Goal: Book appointment/travel/reservation

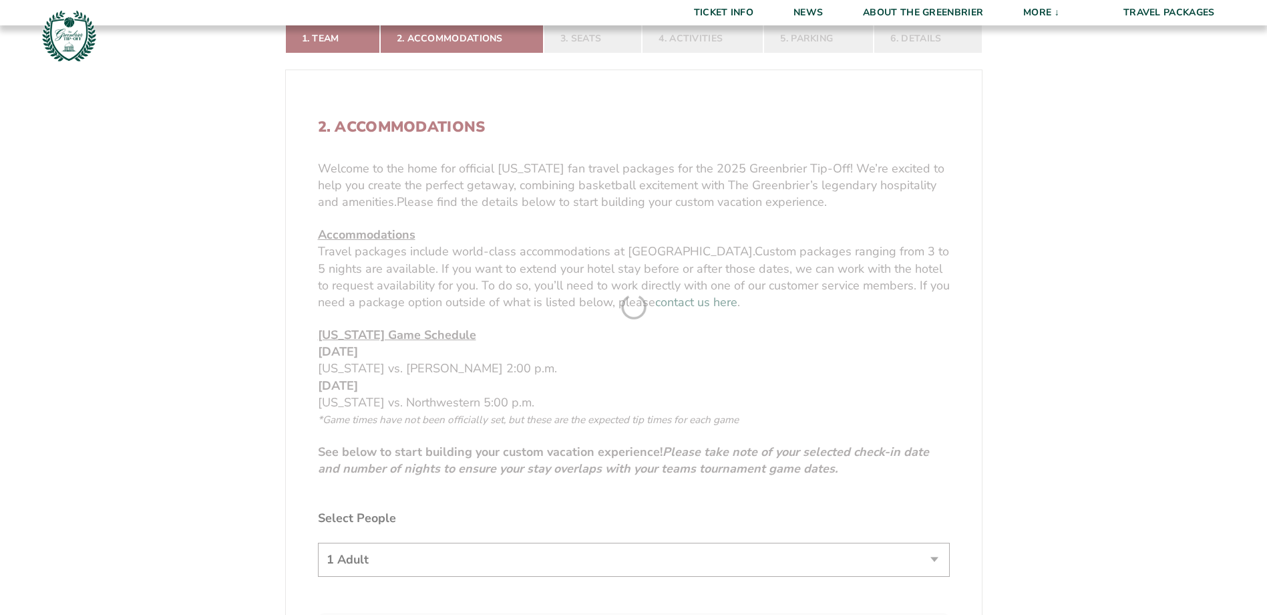
scroll to position [534, 0]
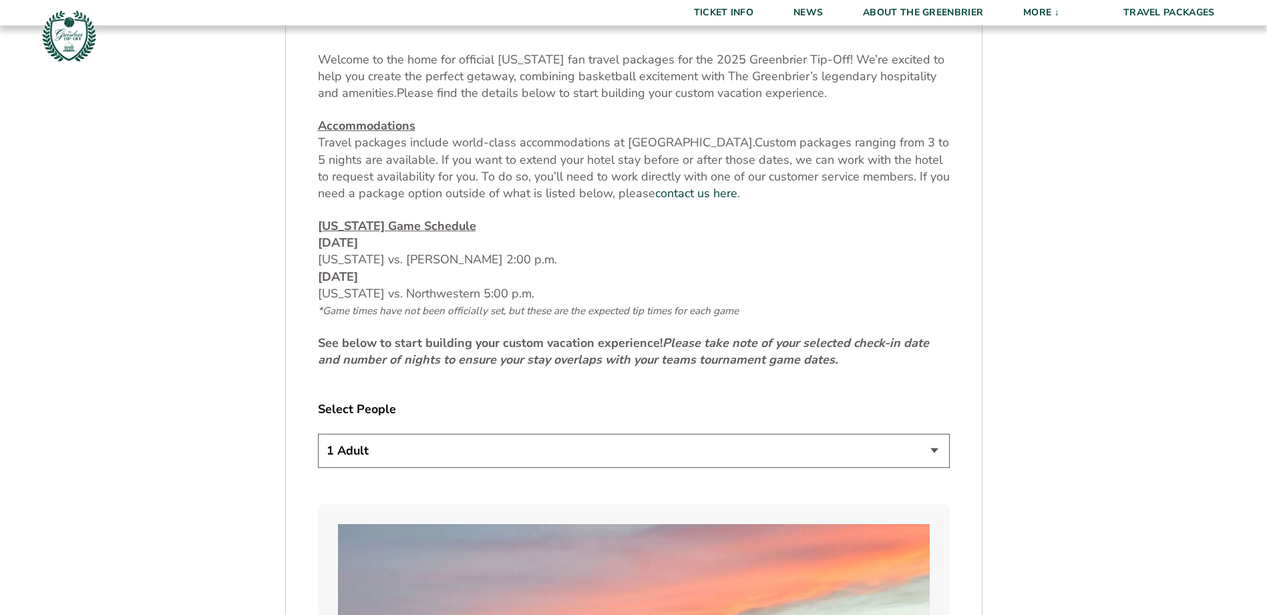
click at [589, 441] on select "1 Adult 2 Adults 3 Adults 4 Adults 2 Adults + 1 Child 2 Adults + 2 Children 2 A…" at bounding box center [634, 451] width 632 height 34
click at [318, 434] on select "1 Adult 2 Adults 3 Adults 4 Adults 2 Adults + 1 Child 2 Adults + 2 Children 2 A…" at bounding box center [634, 451] width 632 height 34
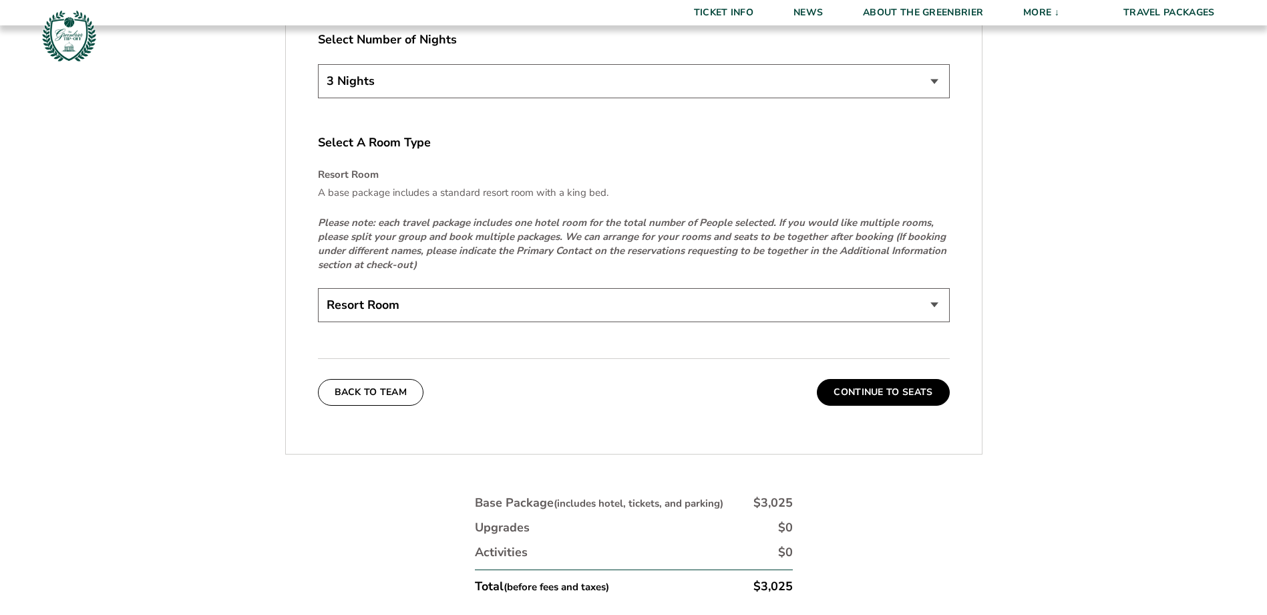
scroll to position [2071, 0]
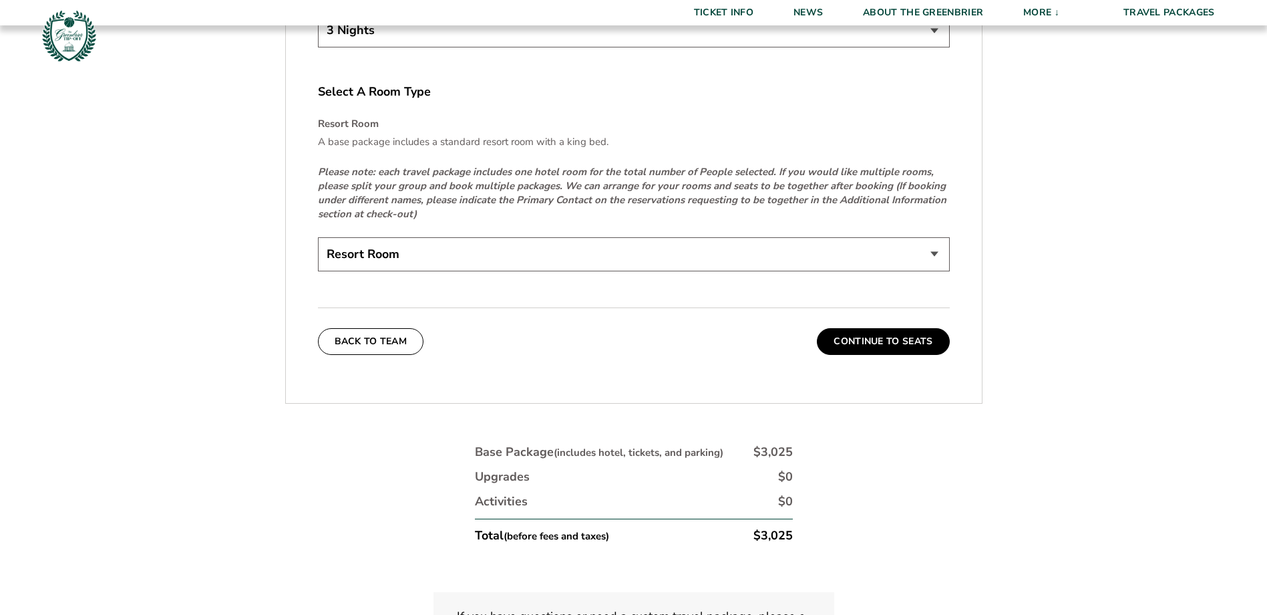
click at [593, 249] on select "Resort Room" at bounding box center [634, 254] width 632 height 34
click at [623, 198] on em "Please note: each travel package includes one hotel room for the total number o…" at bounding box center [632, 192] width 629 height 55
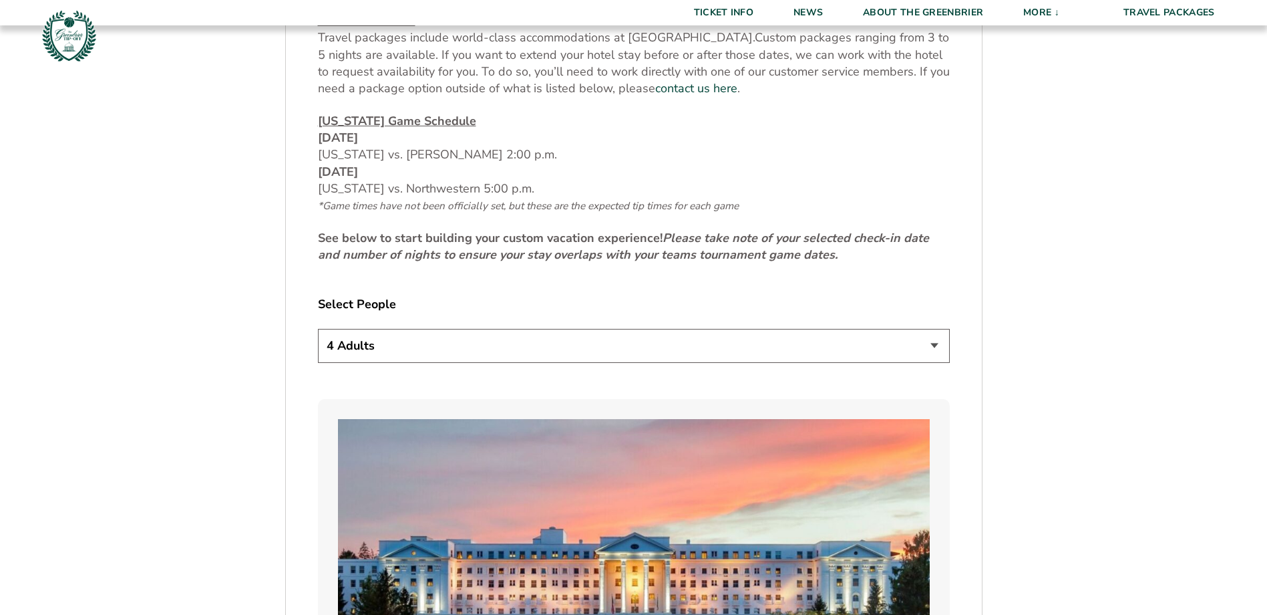
scroll to position [601, 0]
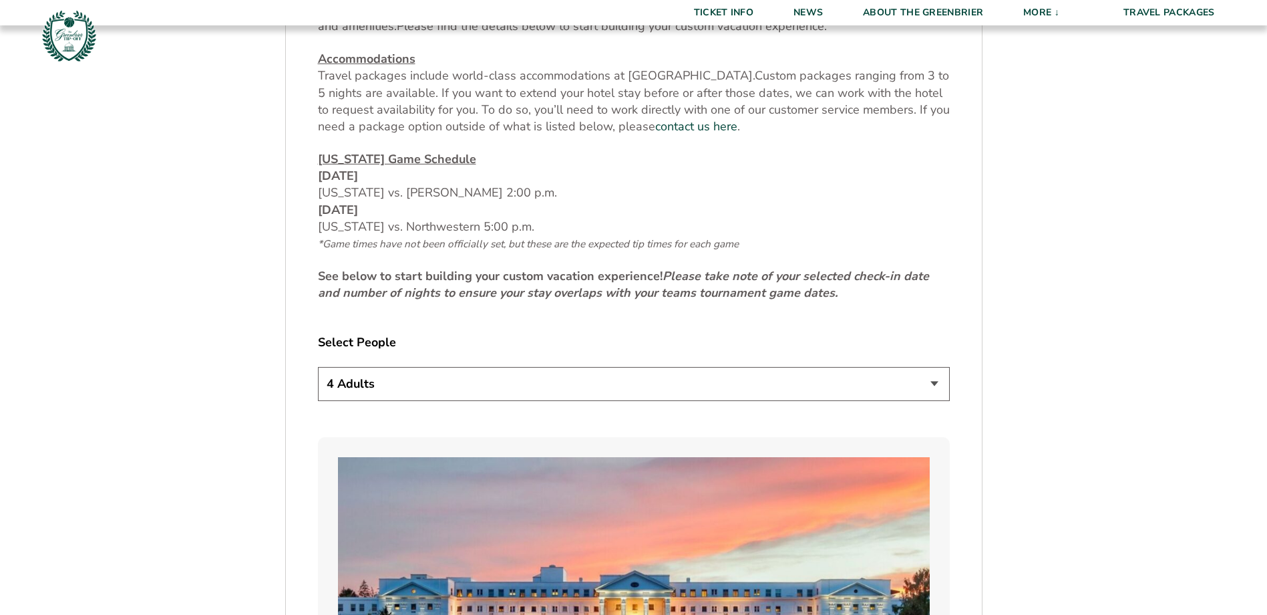
click at [416, 373] on select "1 Adult 2 Adults 3 Adults 4 Adults 2 Adults + 1 Child 2 Adults + 2 Children 2 A…" at bounding box center [634, 384] width 632 height 34
select select "2 Adults + 1 Child"
click at [318, 367] on select "1 Adult 2 Adults 3 Adults 4 Adults 2 Adults + 1 Child 2 Adults + 2 Children 2 A…" at bounding box center [634, 384] width 632 height 34
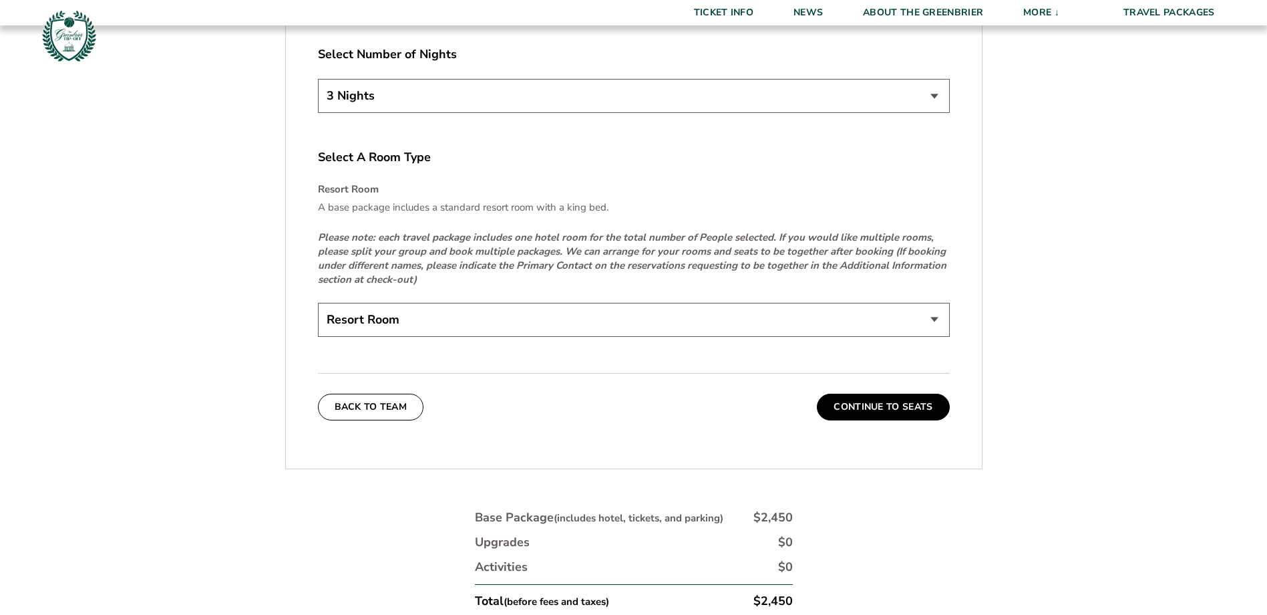
scroll to position [2071, 0]
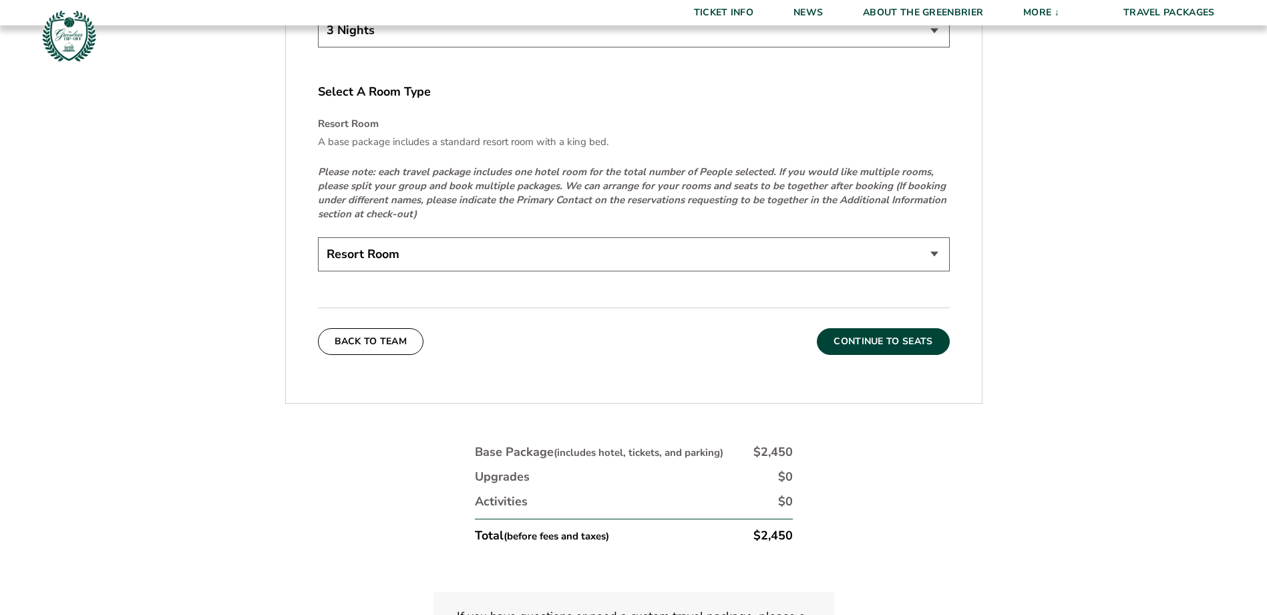
click at [907, 339] on button "Continue To Seats" at bounding box center [883, 341] width 132 height 27
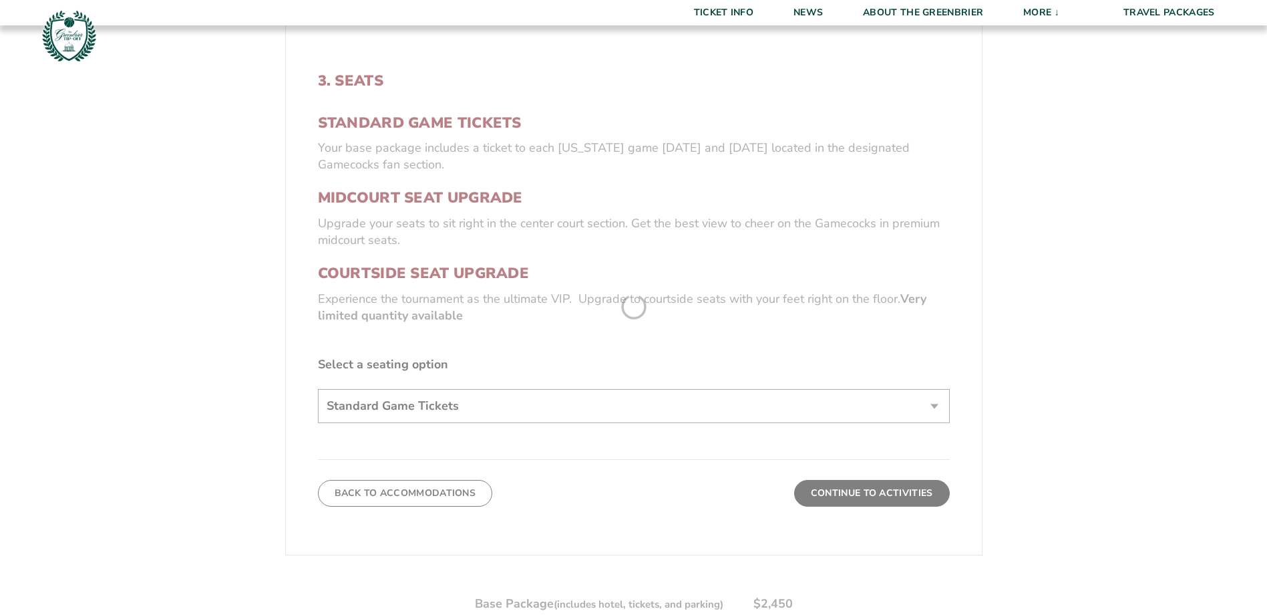
scroll to position [491, 0]
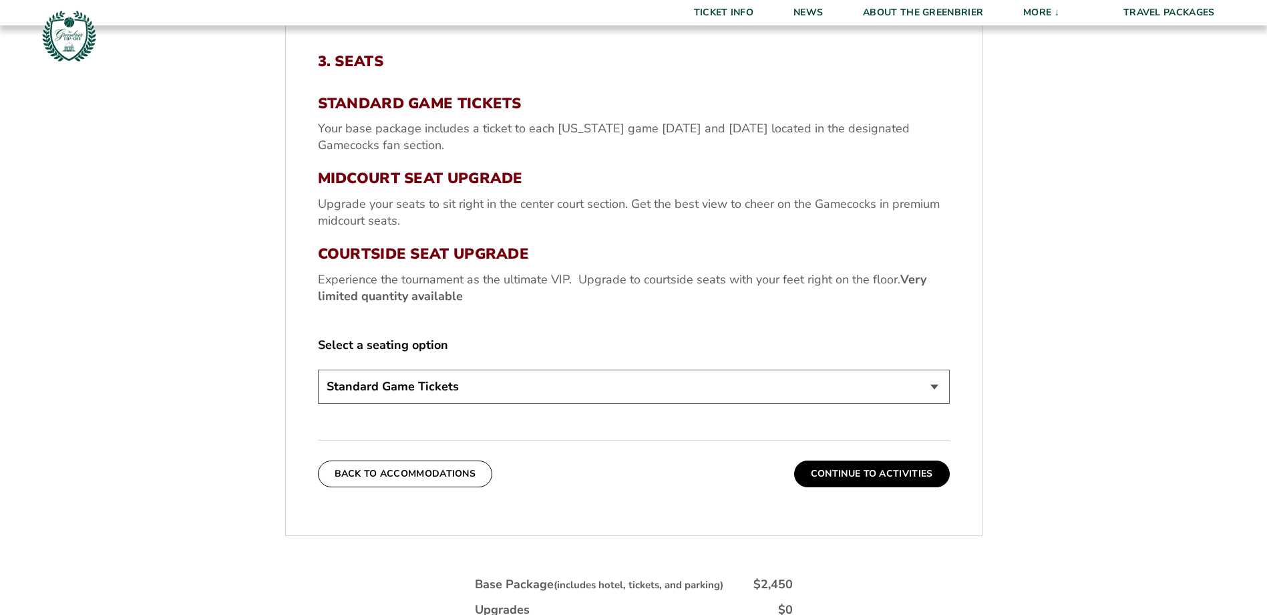
click at [873, 399] on select "Standard Game Tickets Midcourt Seat Upgrade (+$130 per person) Courtside Seat U…" at bounding box center [634, 386] width 632 height 34
select select "Midcourt Seat Upgrade"
click at [318, 369] on select "Standard Game Tickets Midcourt Seat Upgrade (+$130 per person) Courtside Seat U…" at bounding box center [634, 386] width 632 height 34
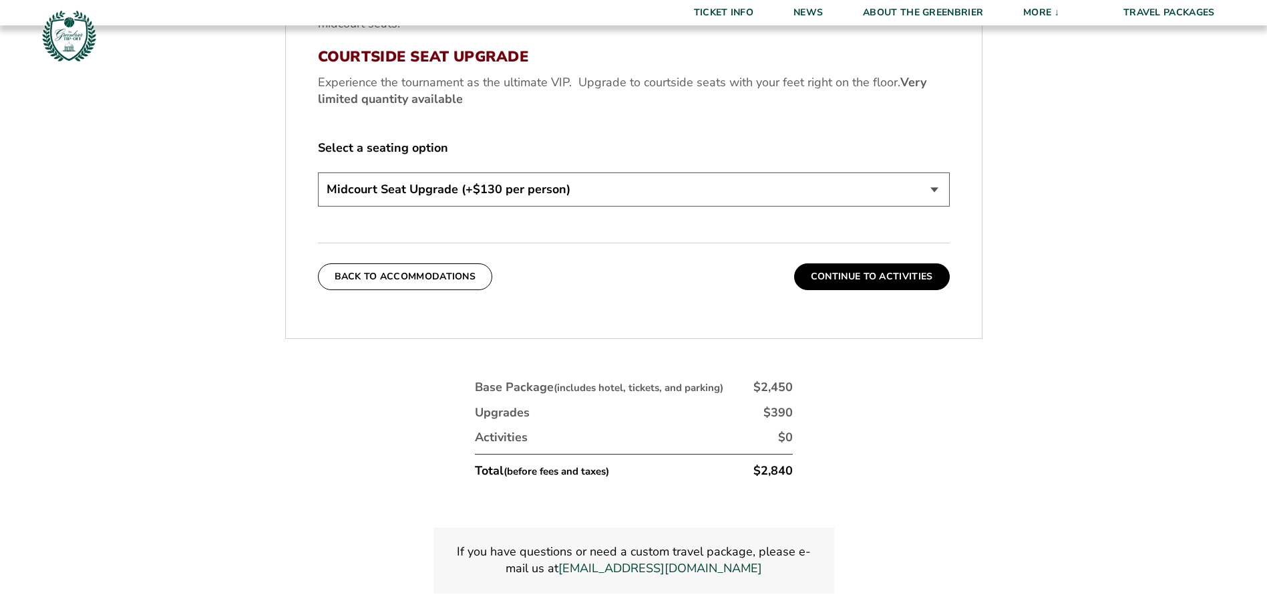
scroll to position [691, 0]
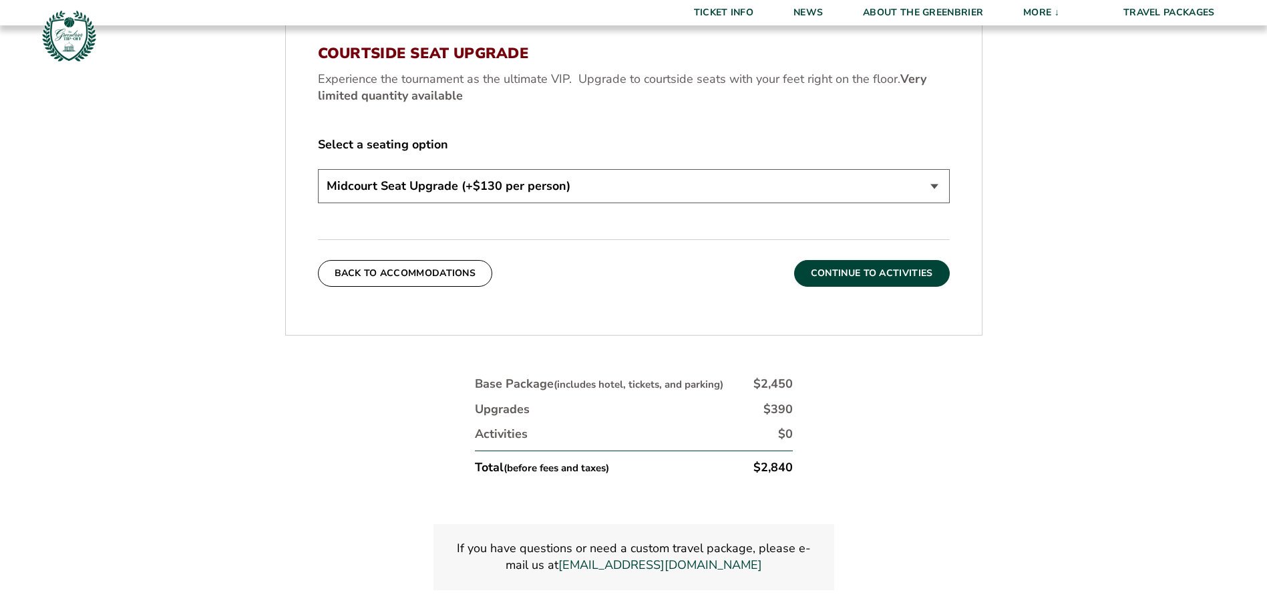
click at [894, 284] on button "Continue To Activities" at bounding box center [872, 273] width 156 height 27
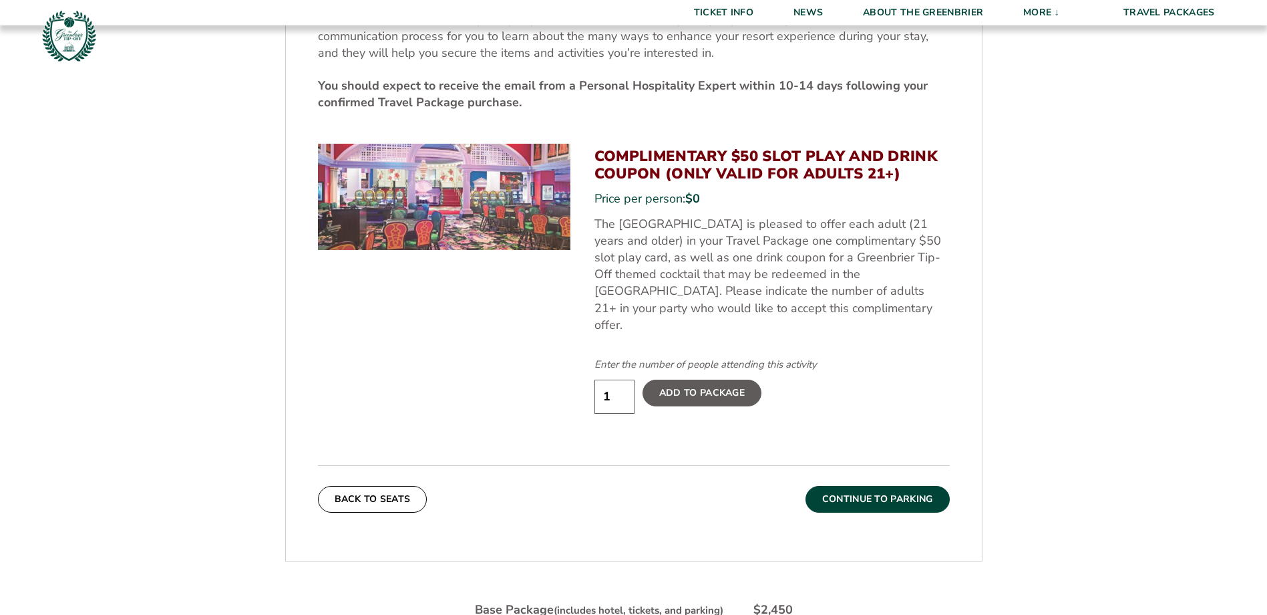
click at [892, 486] on button "Continue To Parking" at bounding box center [878, 499] width 144 height 27
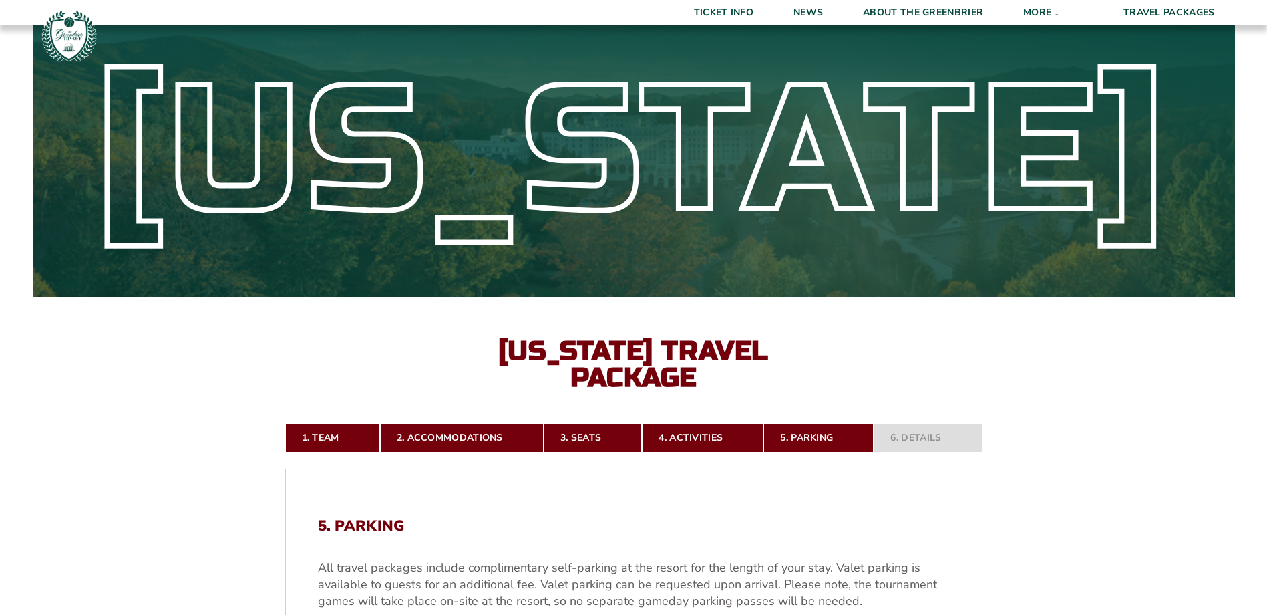
scroll to position [23, 0]
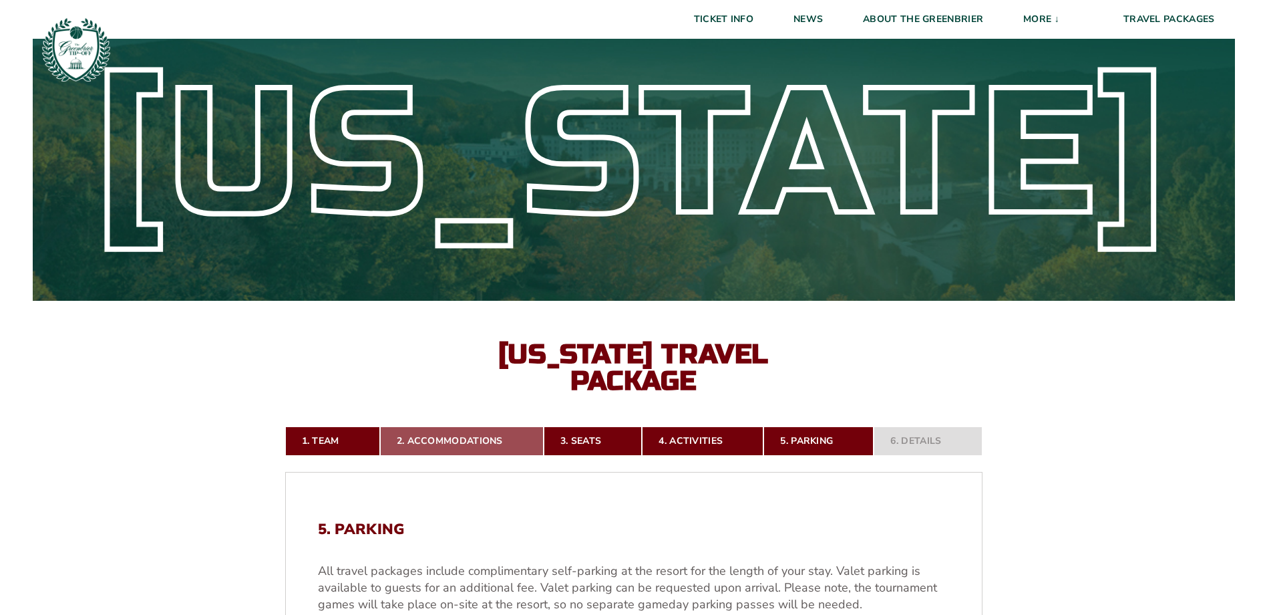
click at [433, 434] on link "2. Accommodations" at bounding box center [462, 440] width 164 height 29
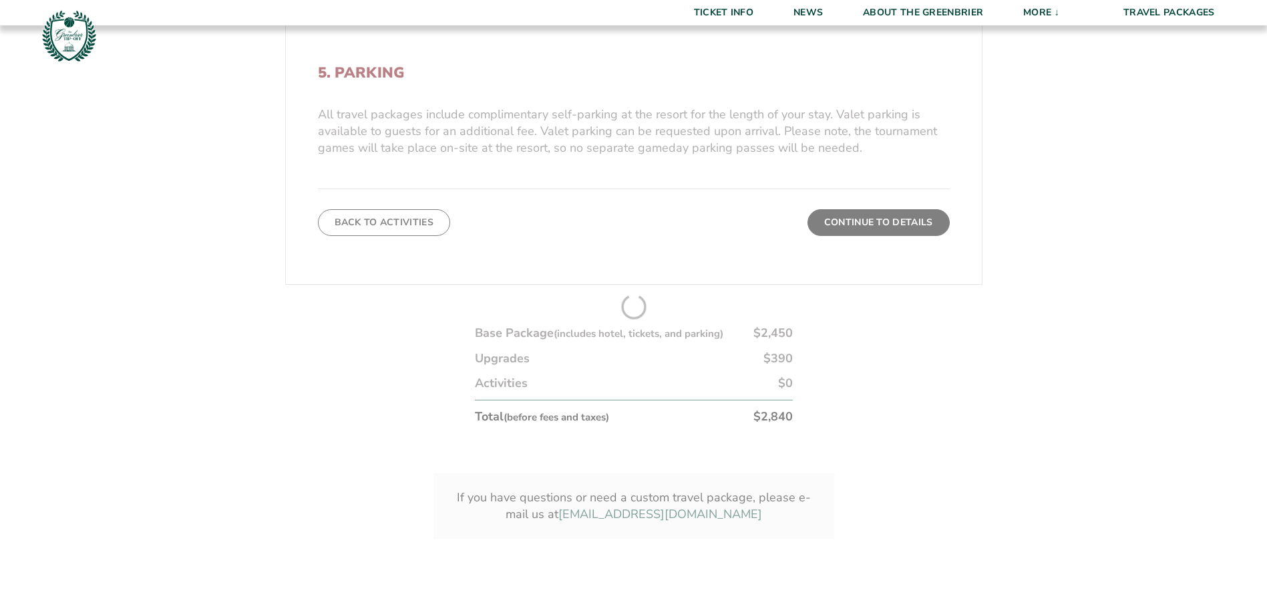
scroll to position [515, 0]
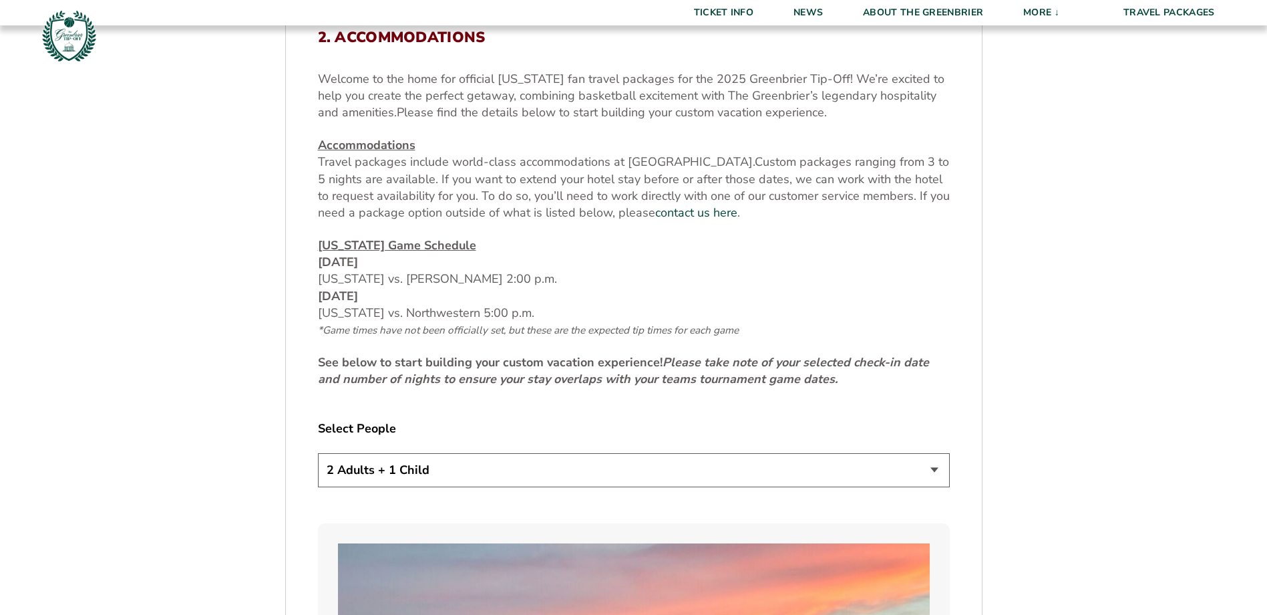
click at [468, 481] on select "1 Adult 2 Adults 3 Adults 4 Adults 2 Adults + 1 Child 2 Adults + 2 Children 2 A…" at bounding box center [634, 470] width 632 height 34
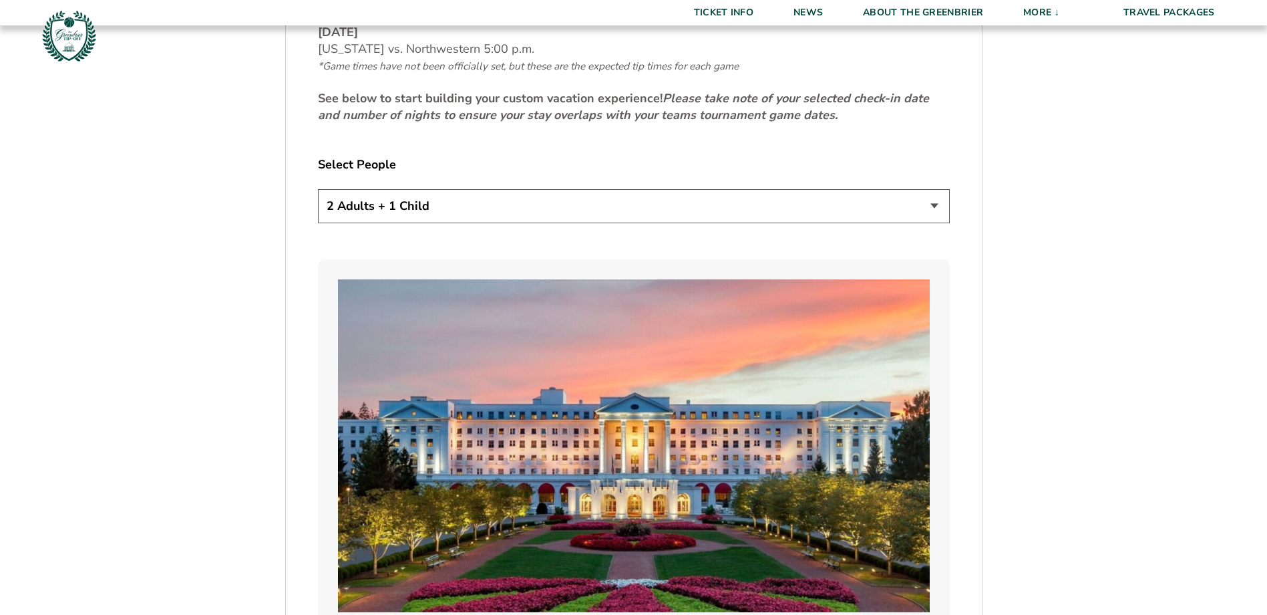
scroll to position [849, 0]
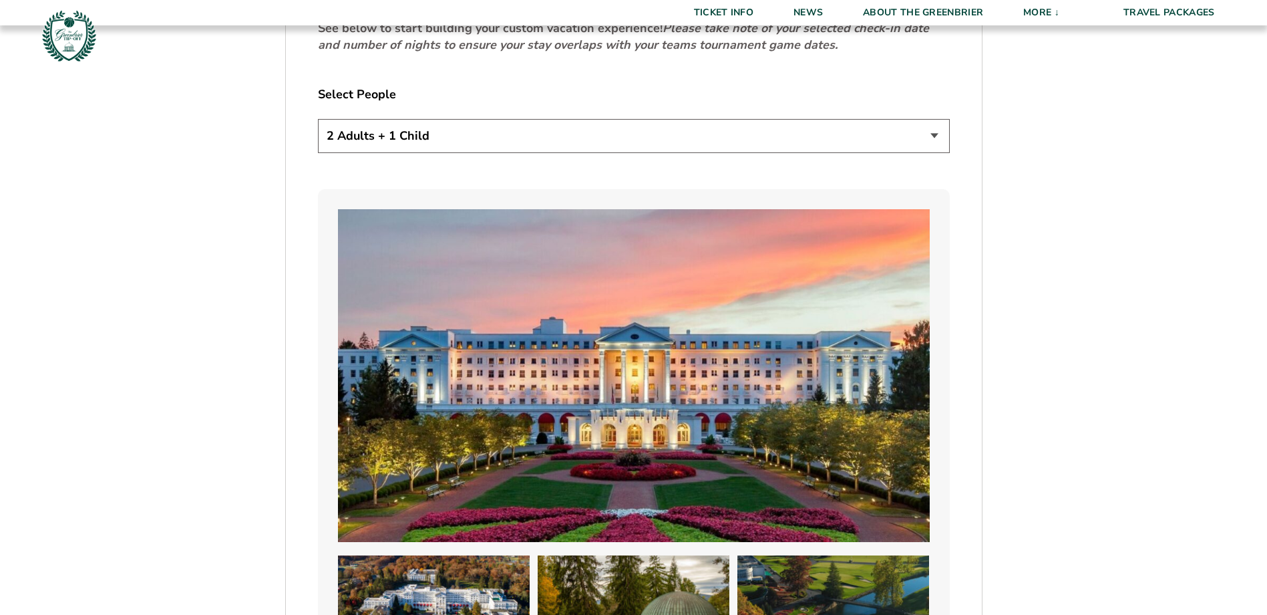
click at [553, 147] on select "1 Adult 2 Adults 3 Adults 4 Adults 2 Adults + 1 Child 2 Adults + 2 Children 2 A…" at bounding box center [634, 136] width 632 height 34
select select "2 Adults"
click at [318, 119] on select "1 Adult 2 Adults 3 Adults 4 Adults 2 Adults + 1 Child 2 Adults + 2 Children 2 A…" at bounding box center [634, 136] width 632 height 34
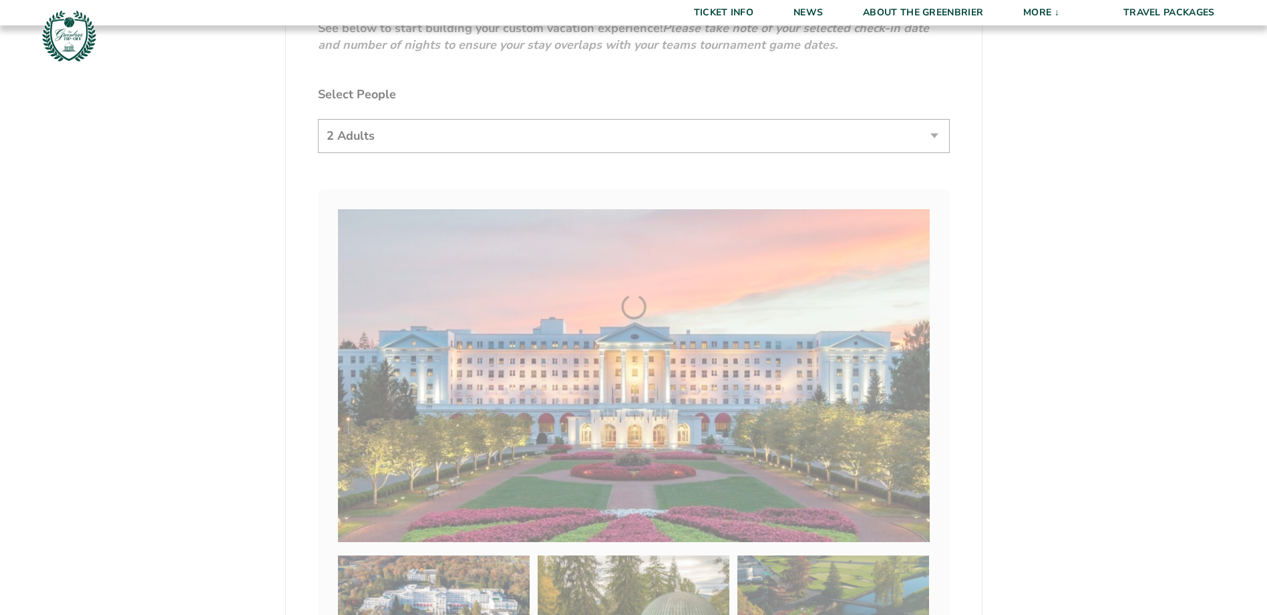
click at [1072, 202] on form "[US_STATE] [US_STATE] Travel Package 1. Team 2. Accommodations 3. Seats 4. Acti…" at bounding box center [633, 547] width 1267 height 2793
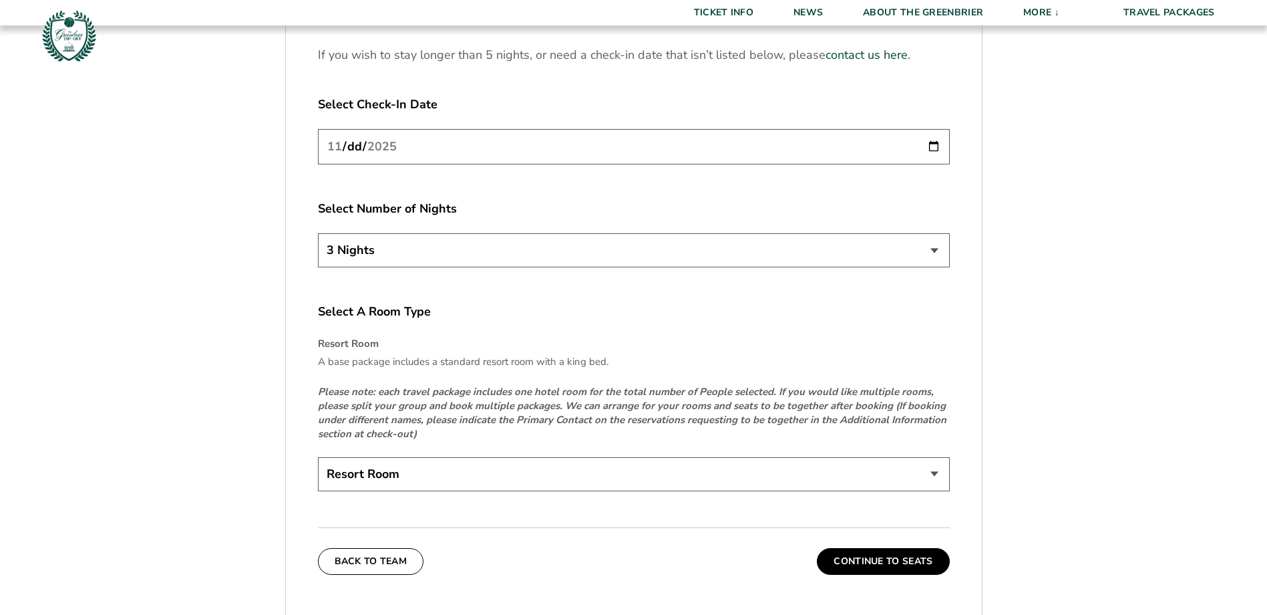
scroll to position [2052, 0]
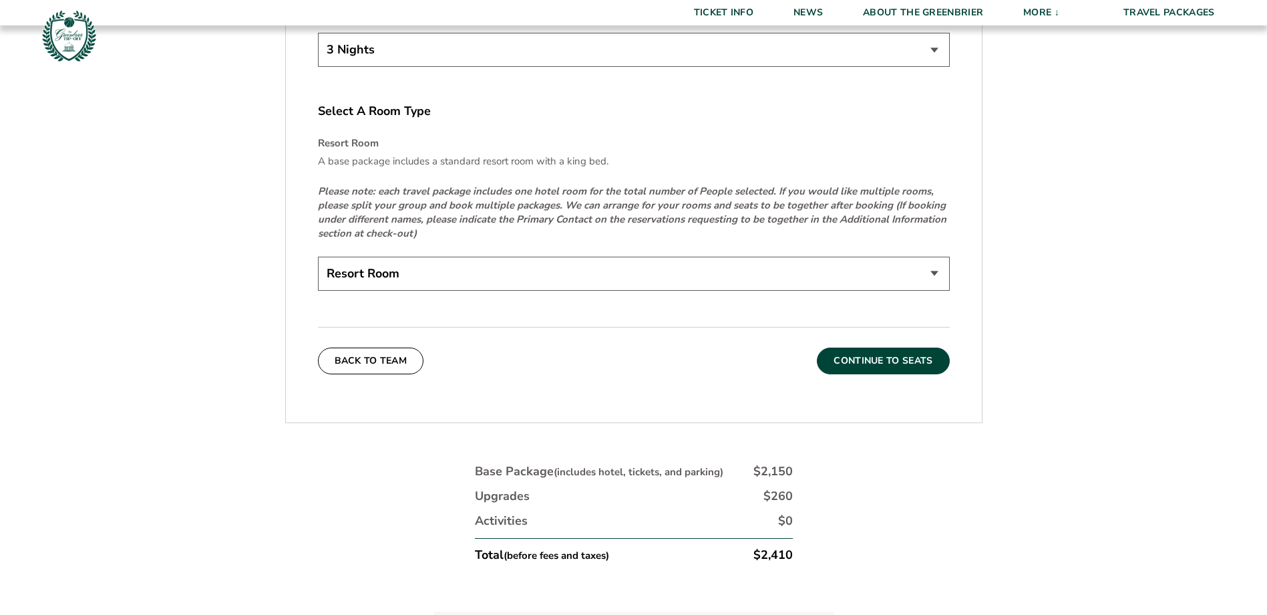
click at [873, 363] on button "Continue To Seats" at bounding box center [883, 360] width 132 height 27
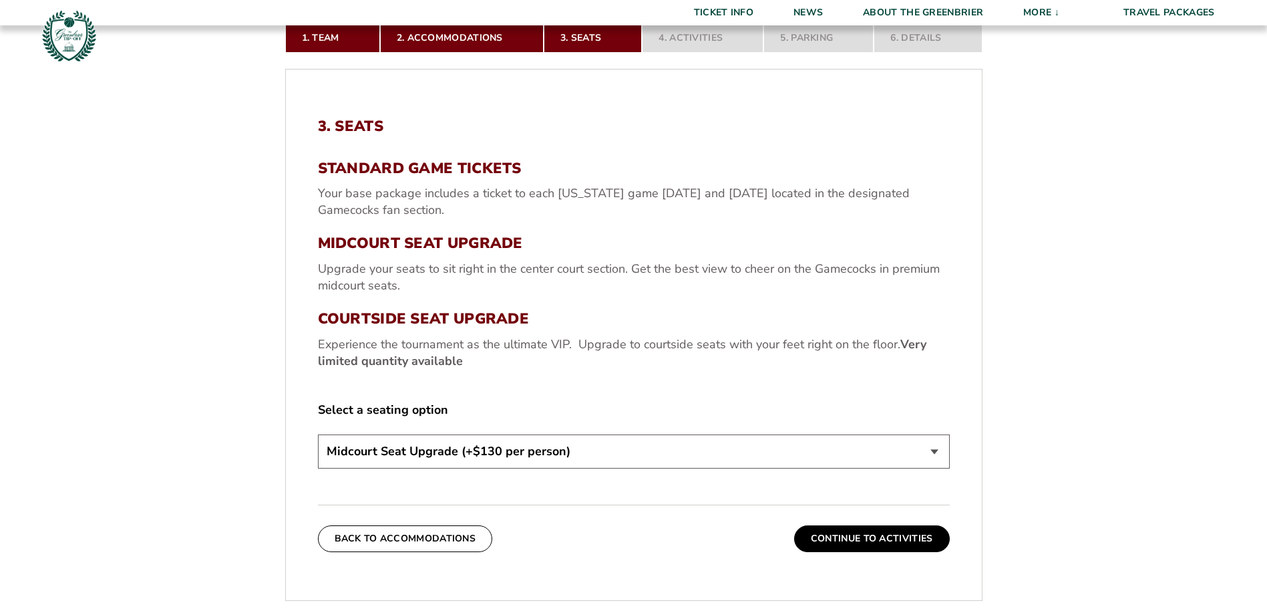
scroll to position [625, 0]
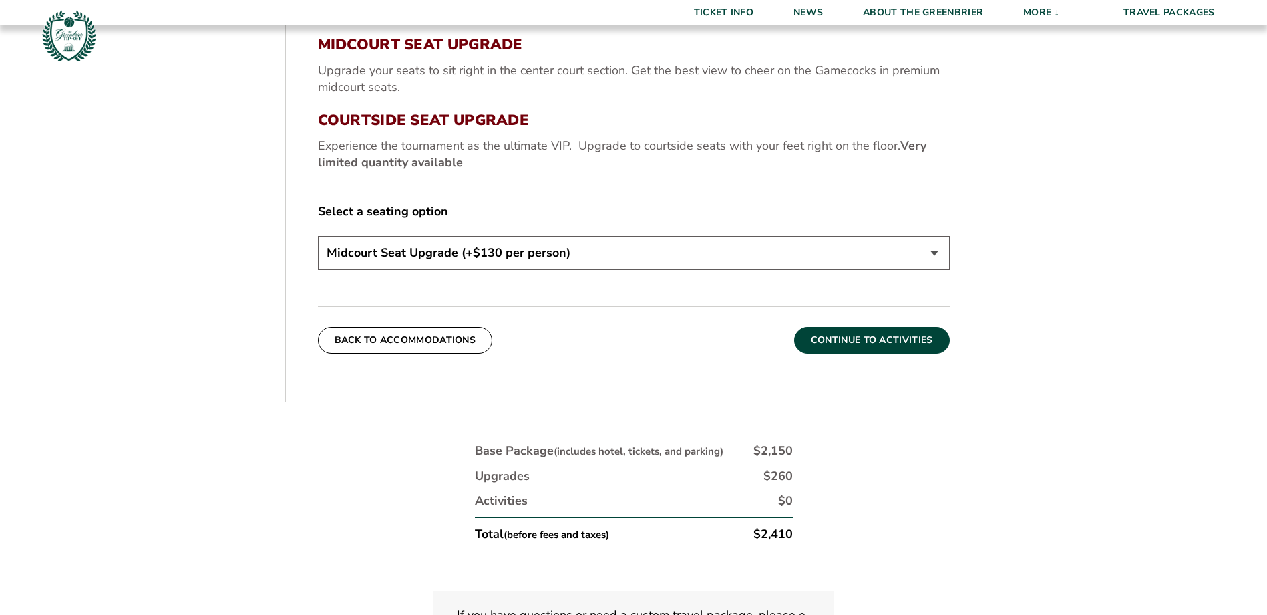
click at [882, 346] on button "Continue To Activities" at bounding box center [872, 340] width 156 height 27
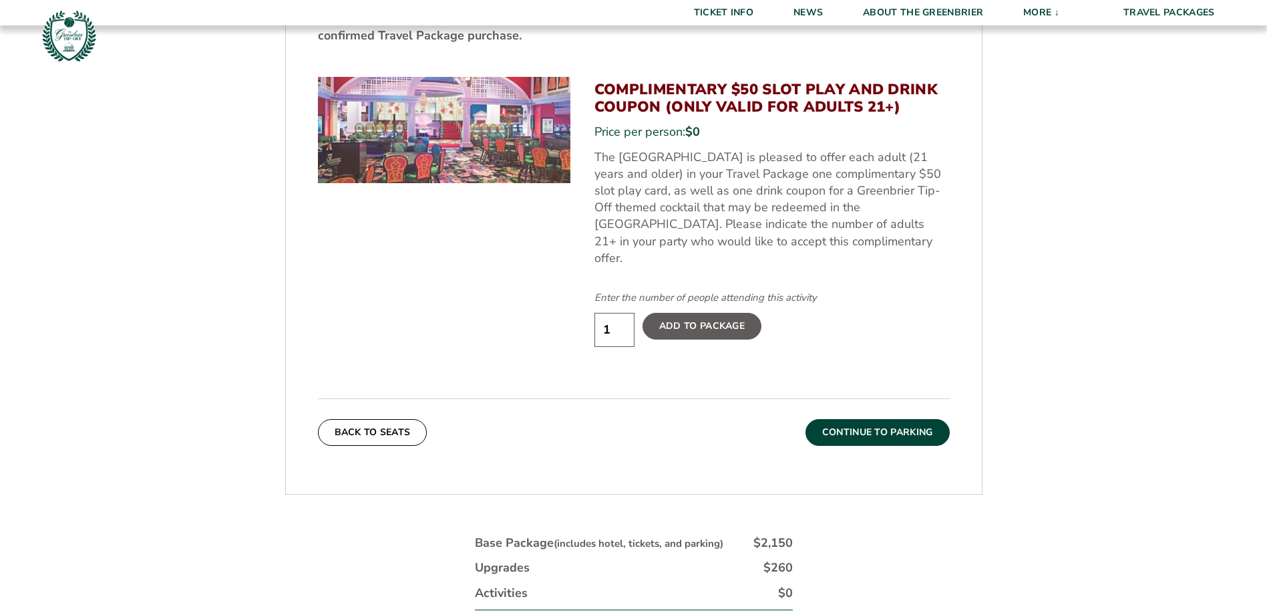
click at [899, 419] on button "Continue To Parking" at bounding box center [878, 432] width 144 height 27
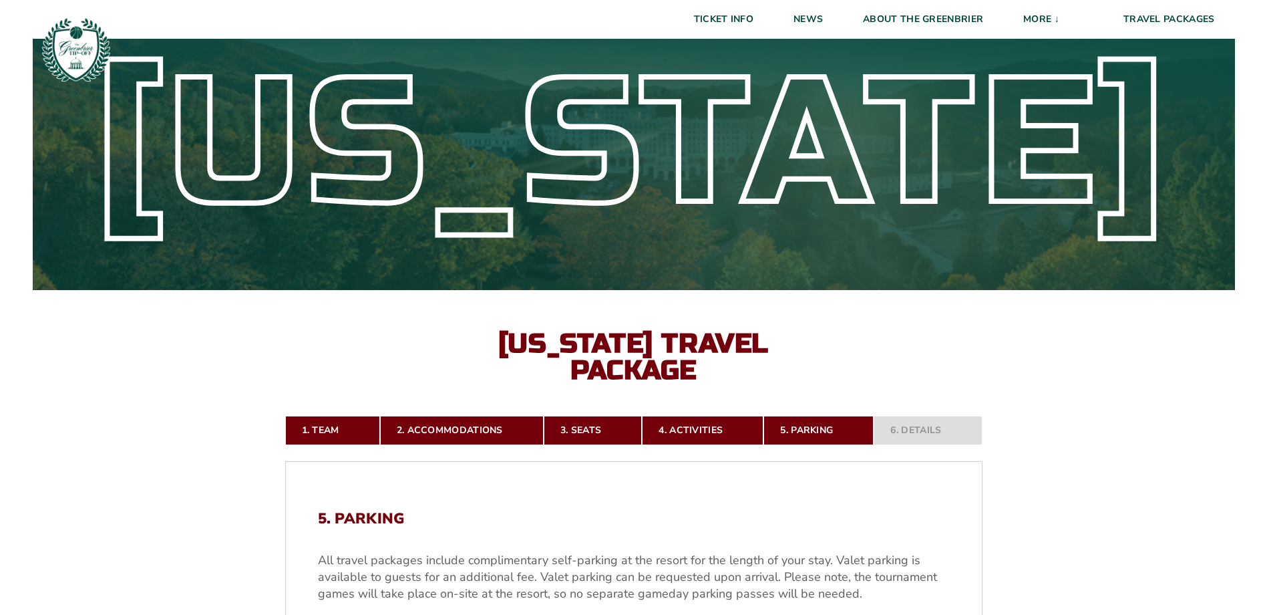
scroll to position [0, 0]
